Goal: Find specific page/section: Find specific page/section

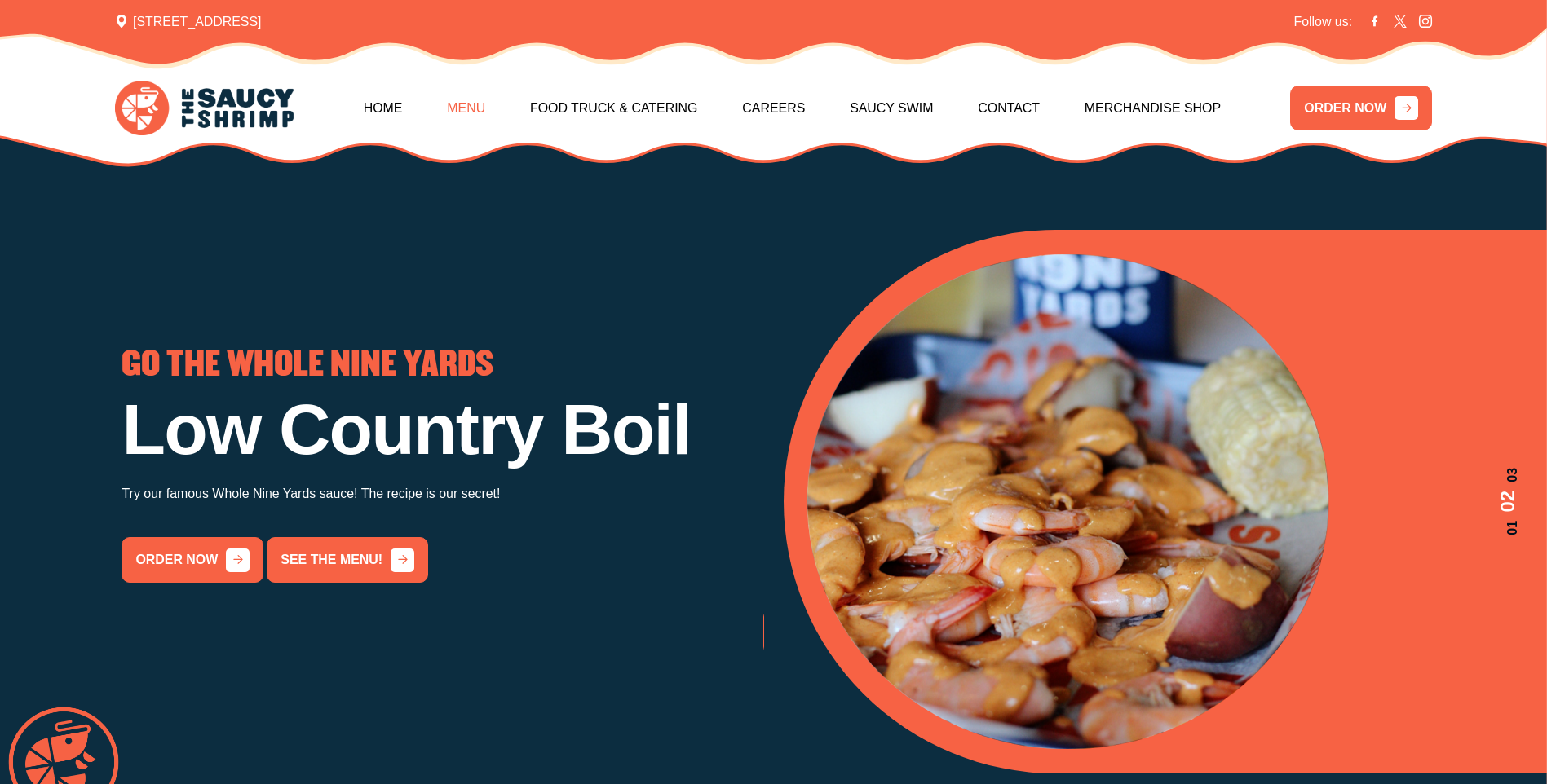
click at [480, 101] on link "Menu" at bounding box center [466, 108] width 38 height 70
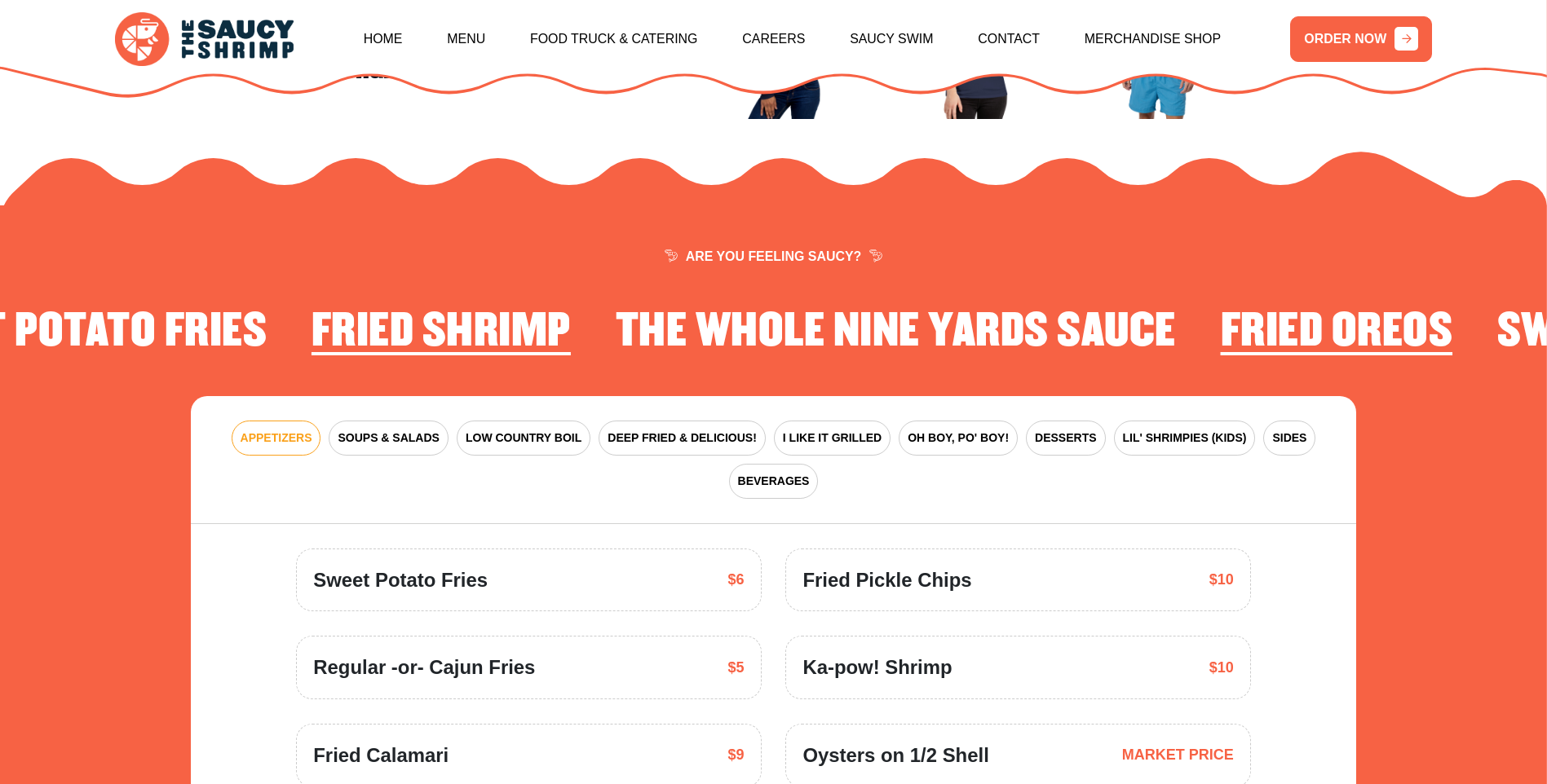
scroll to position [2395, 0]
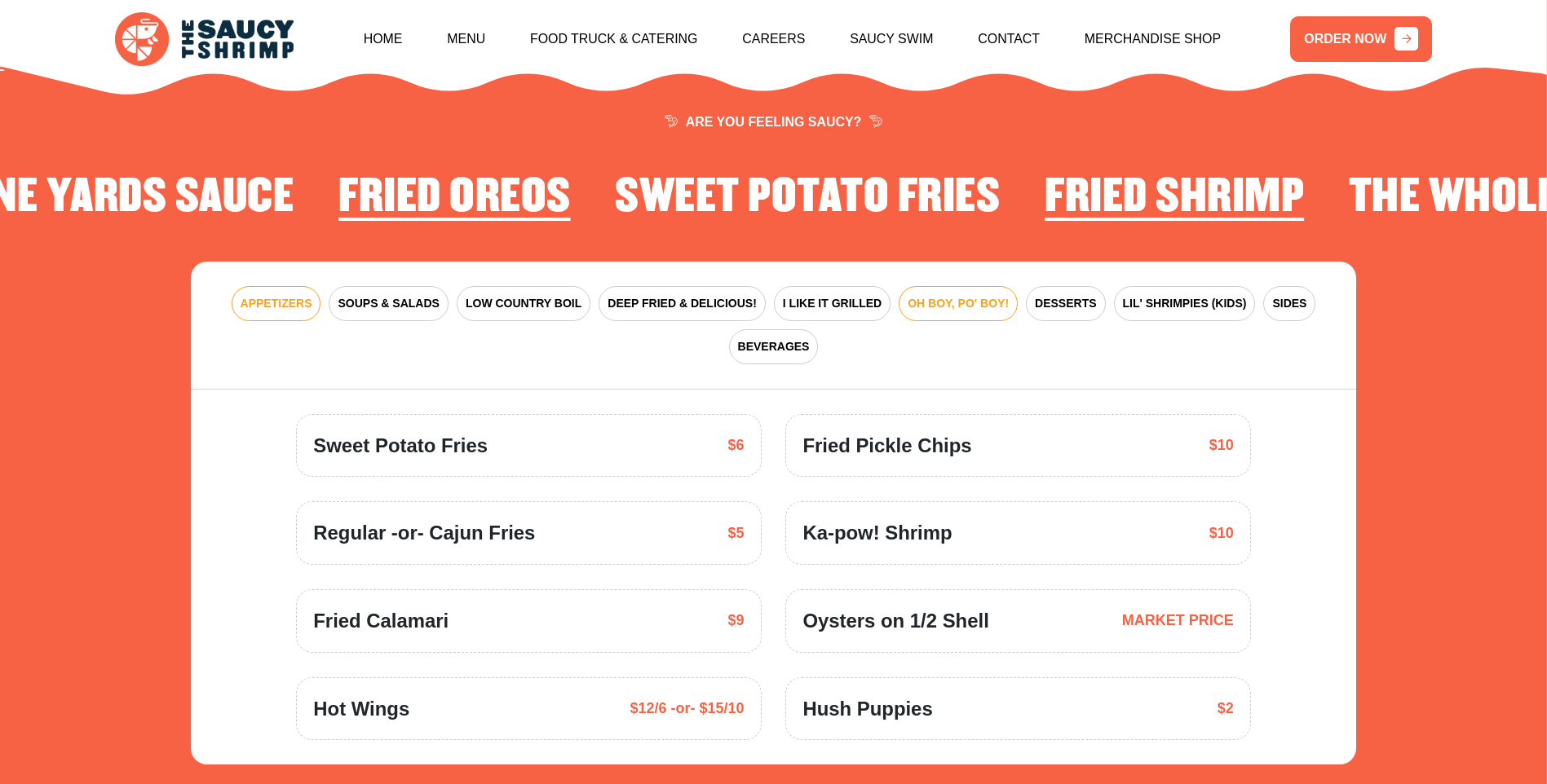
click at [917, 295] on span "OH BOY, PO' BOY!" at bounding box center [957, 304] width 101 height 17
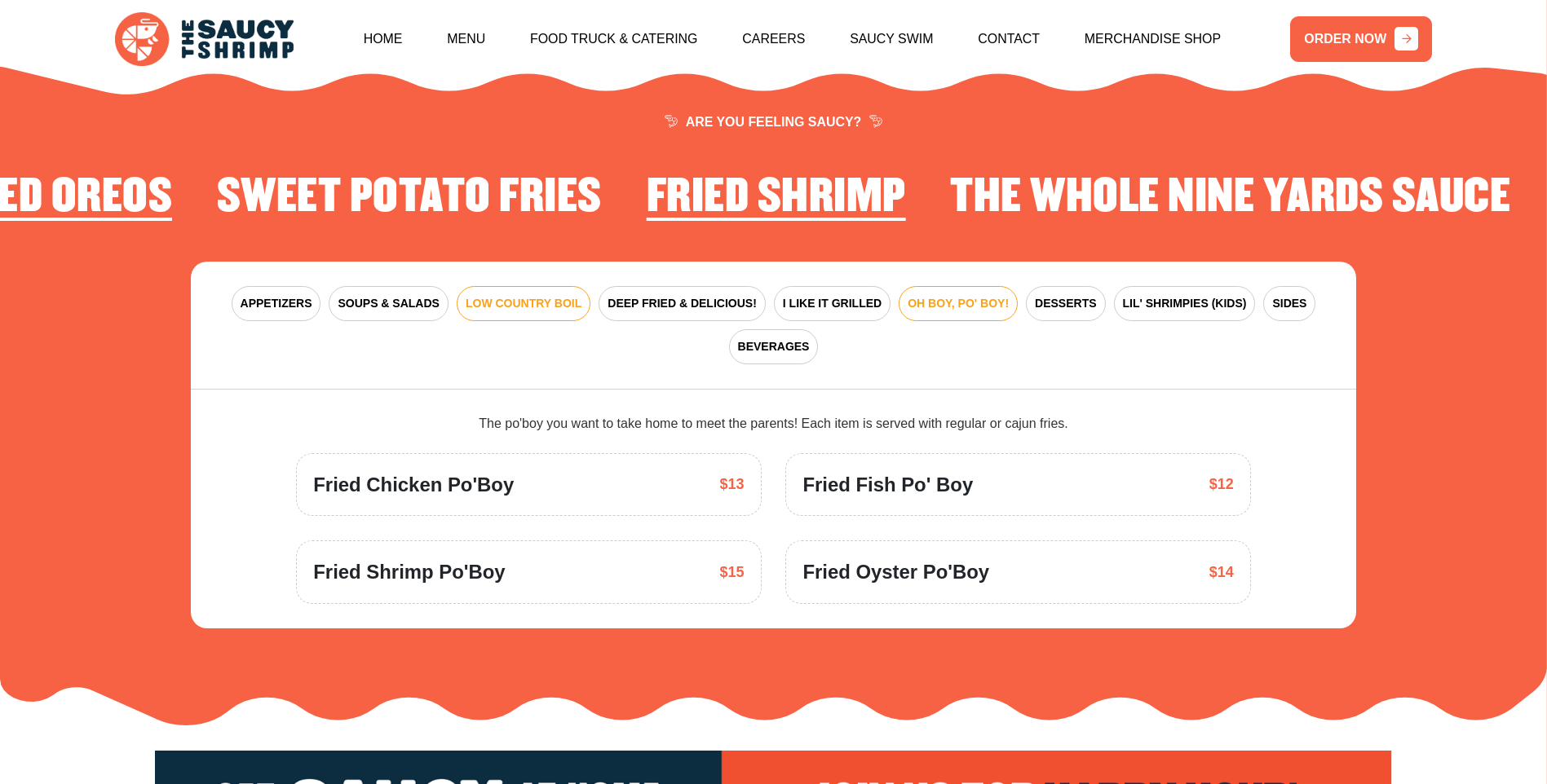
click at [511, 295] on span "LOW COUNTRY BOIL" at bounding box center [523, 304] width 116 height 17
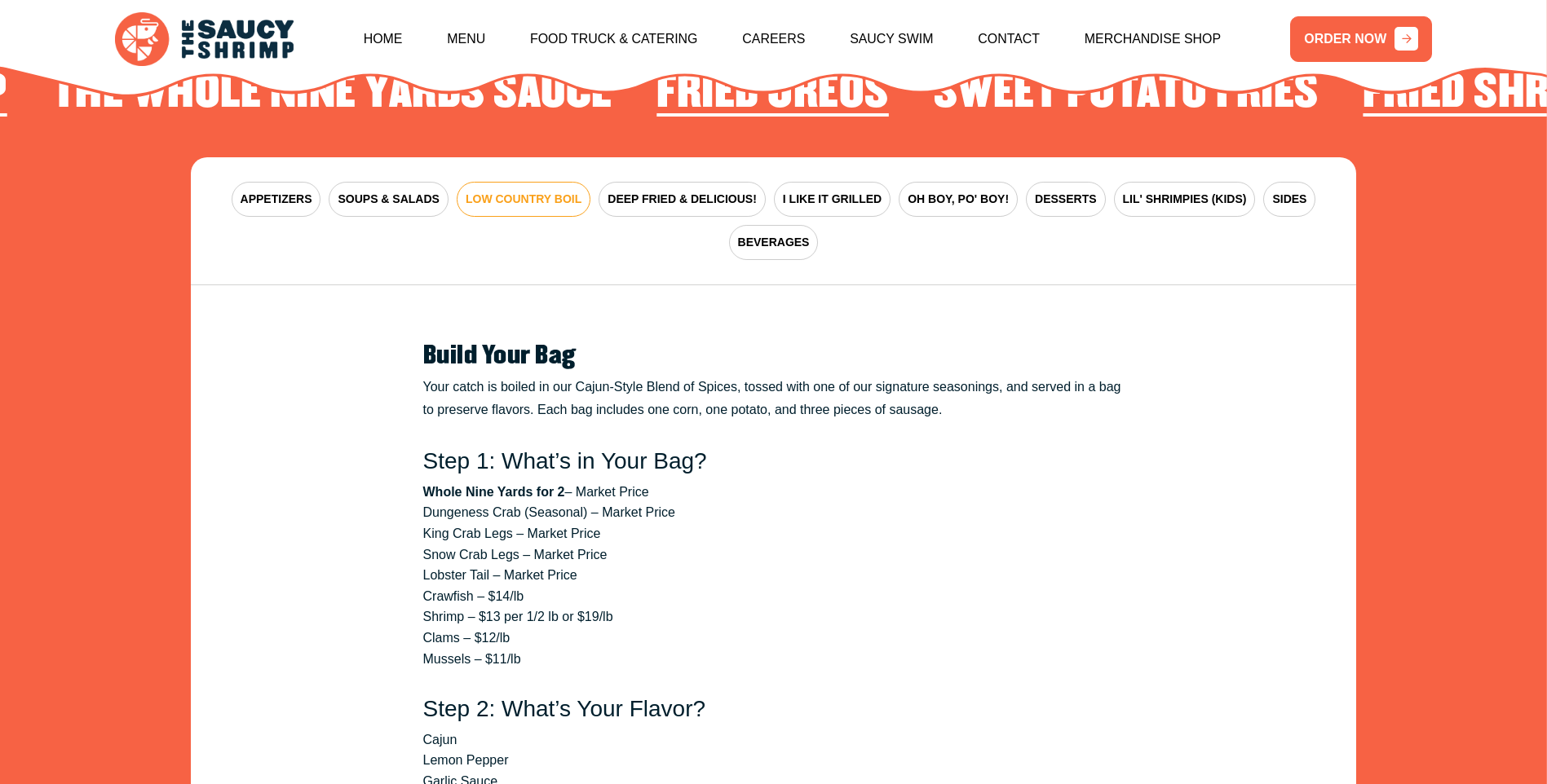
scroll to position [2476, 0]
